Goal: Find specific page/section

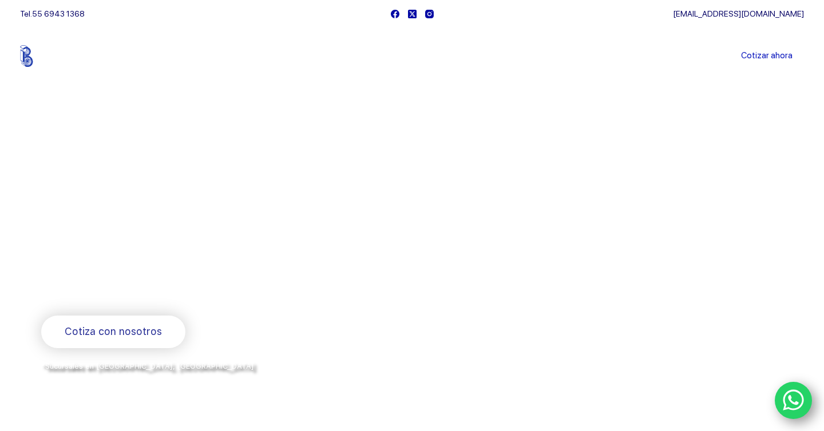
click at [311, 61] on li "Productos [GEOGRAPHIC_DATA]" at bounding box center [316, 55] width 78 height 57
click at [323, 56] on link "Productos" at bounding box center [316, 56] width 78 height 0
click at [339, 56] on icon "Menu Principal" at bounding box center [337, 56] width 5 height 3
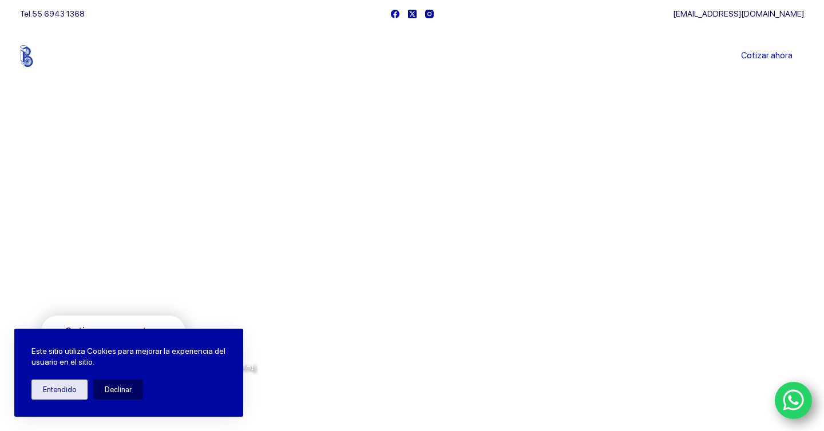
click at [391, 56] on link "Sucursales" at bounding box center [390, 56] width 71 height 0
click at [117, 391] on button "Declinar" at bounding box center [118, 390] width 50 height 20
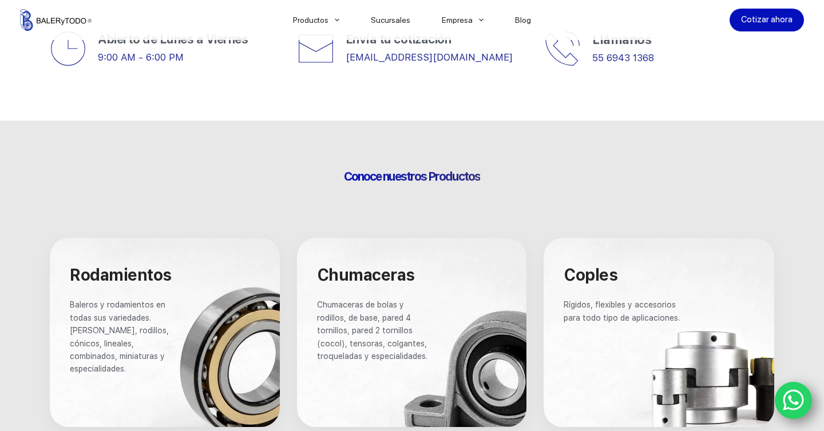
scroll to position [555, 0]
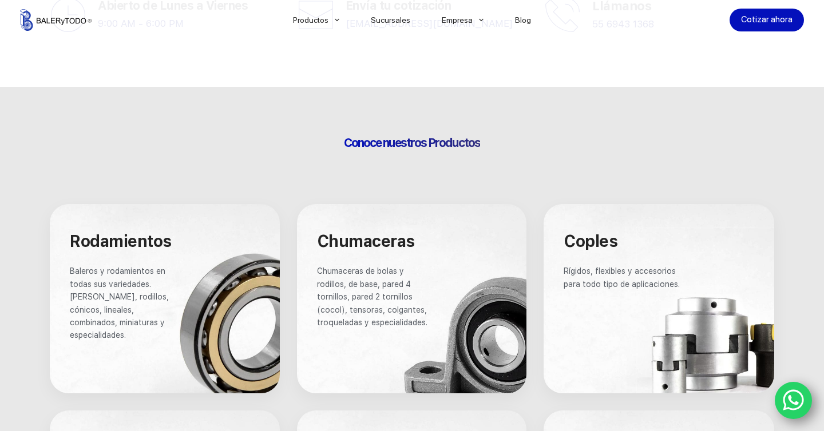
click at [381, 309] on span "Chumaceras de bolas y rodillos, de base, pared 4 tornillos, pared 2 tornillos (…" at bounding box center [373, 296] width 112 height 61
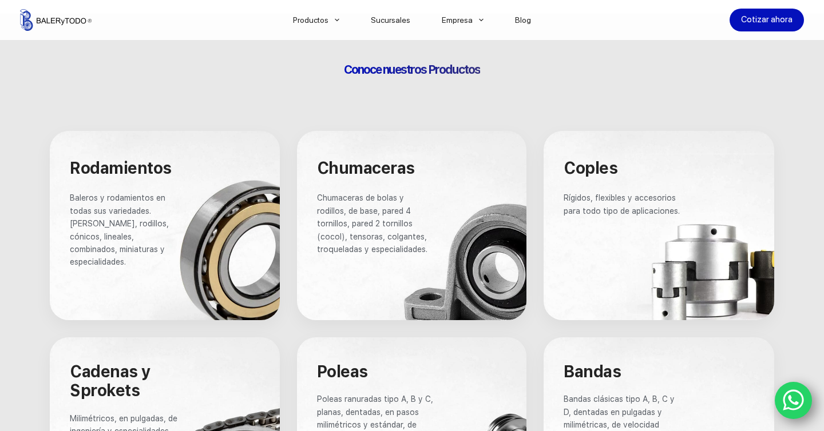
scroll to position [486, 0]
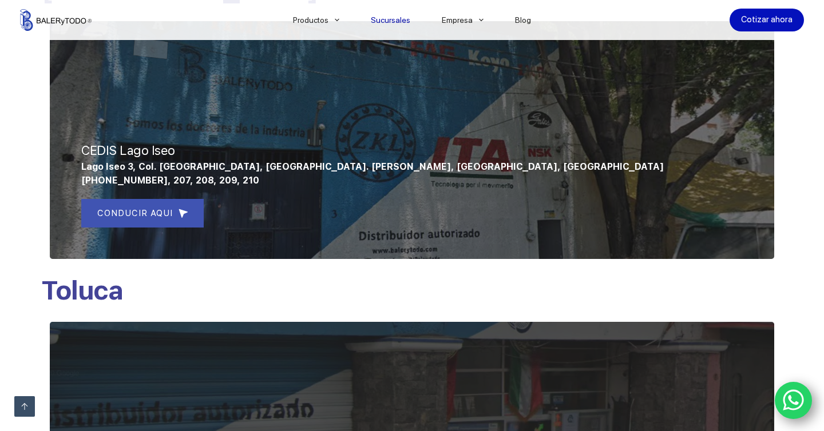
scroll to position [510, 0]
